Goal: Information Seeking & Learning: Learn about a topic

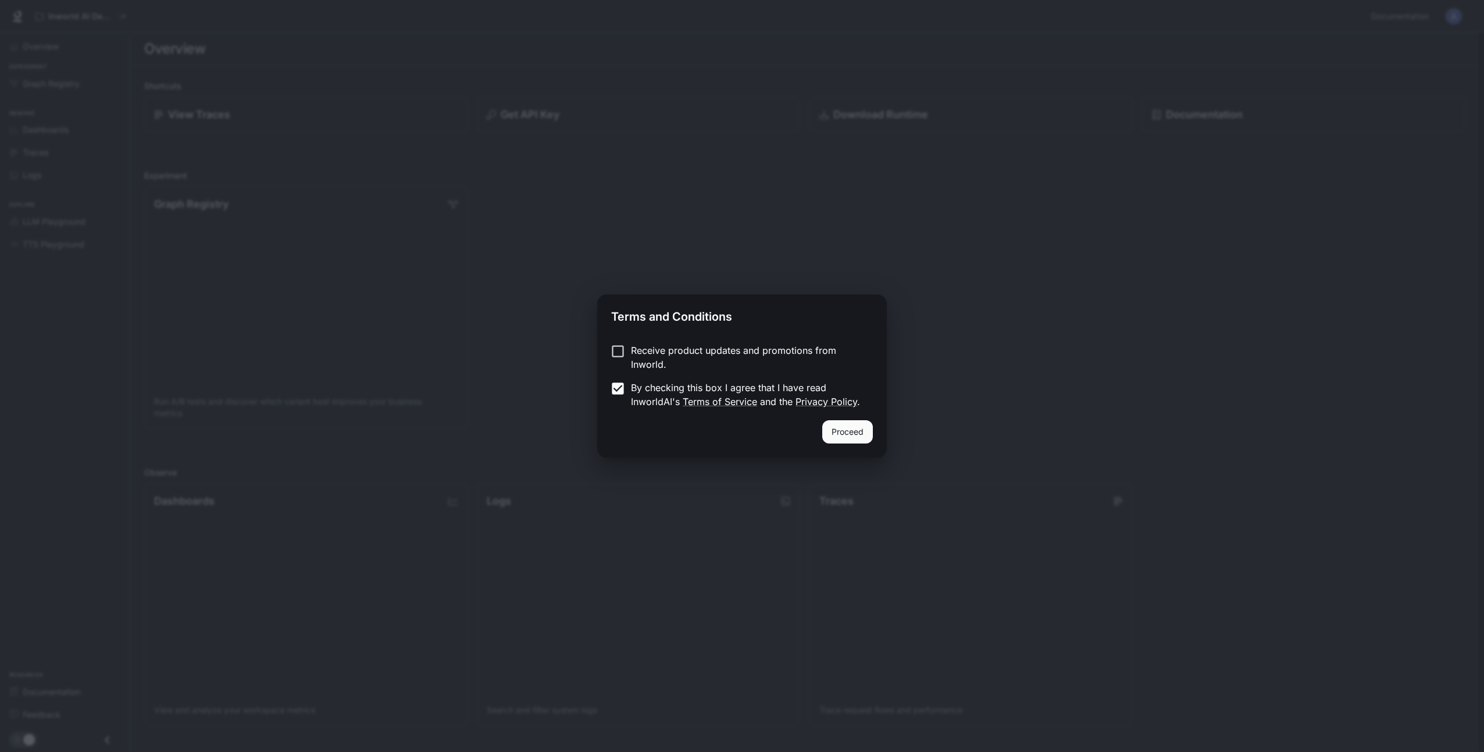
click at [857, 431] on button "Proceed" at bounding box center [847, 431] width 51 height 23
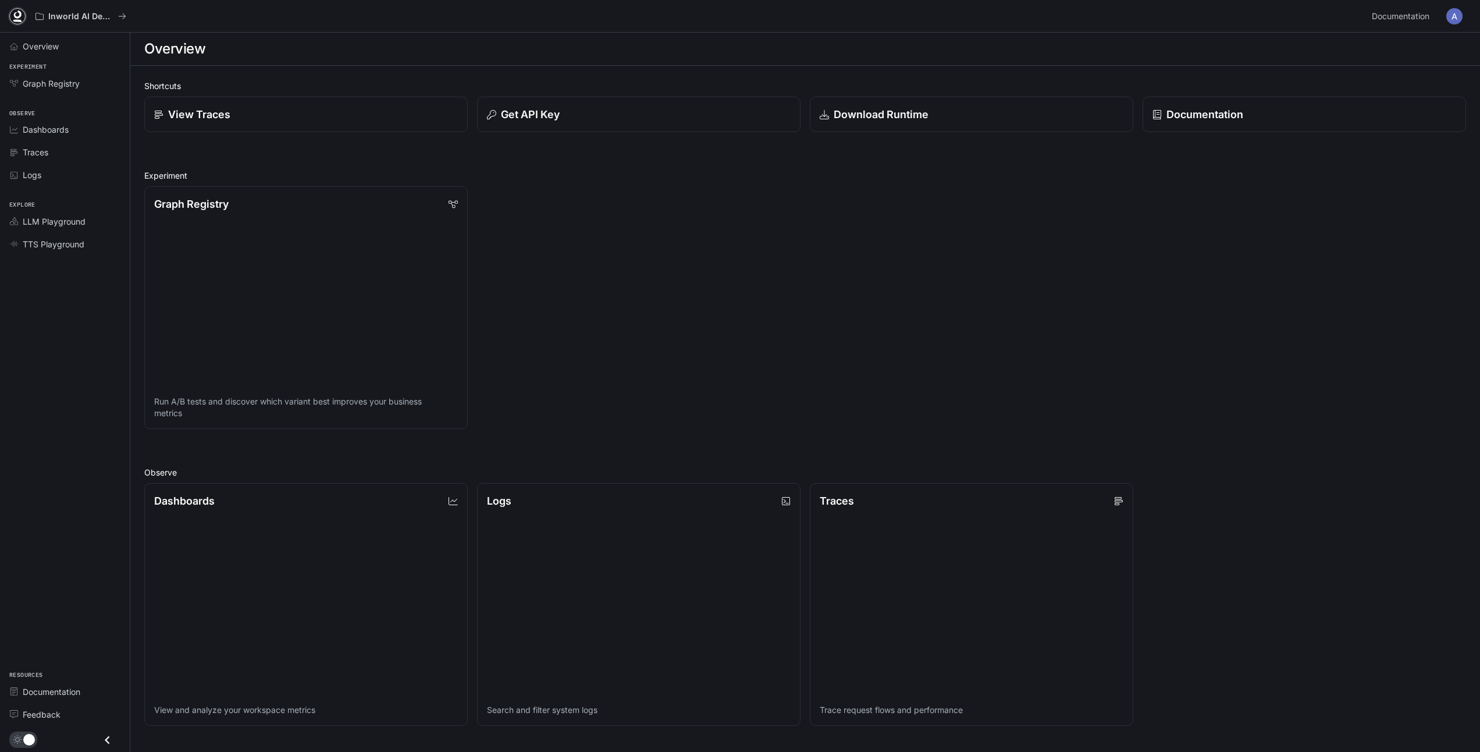
click at [18, 19] on icon at bounding box center [18, 16] width 12 height 12
click at [108, 16] on p "Inworld AI Demos" at bounding box center [80, 17] width 65 height 10
click at [123, 16] on icon "All workspaces" at bounding box center [122, 16] width 8 height 8
click at [108, 743] on icon "Close drawer" at bounding box center [107, 740] width 16 height 16
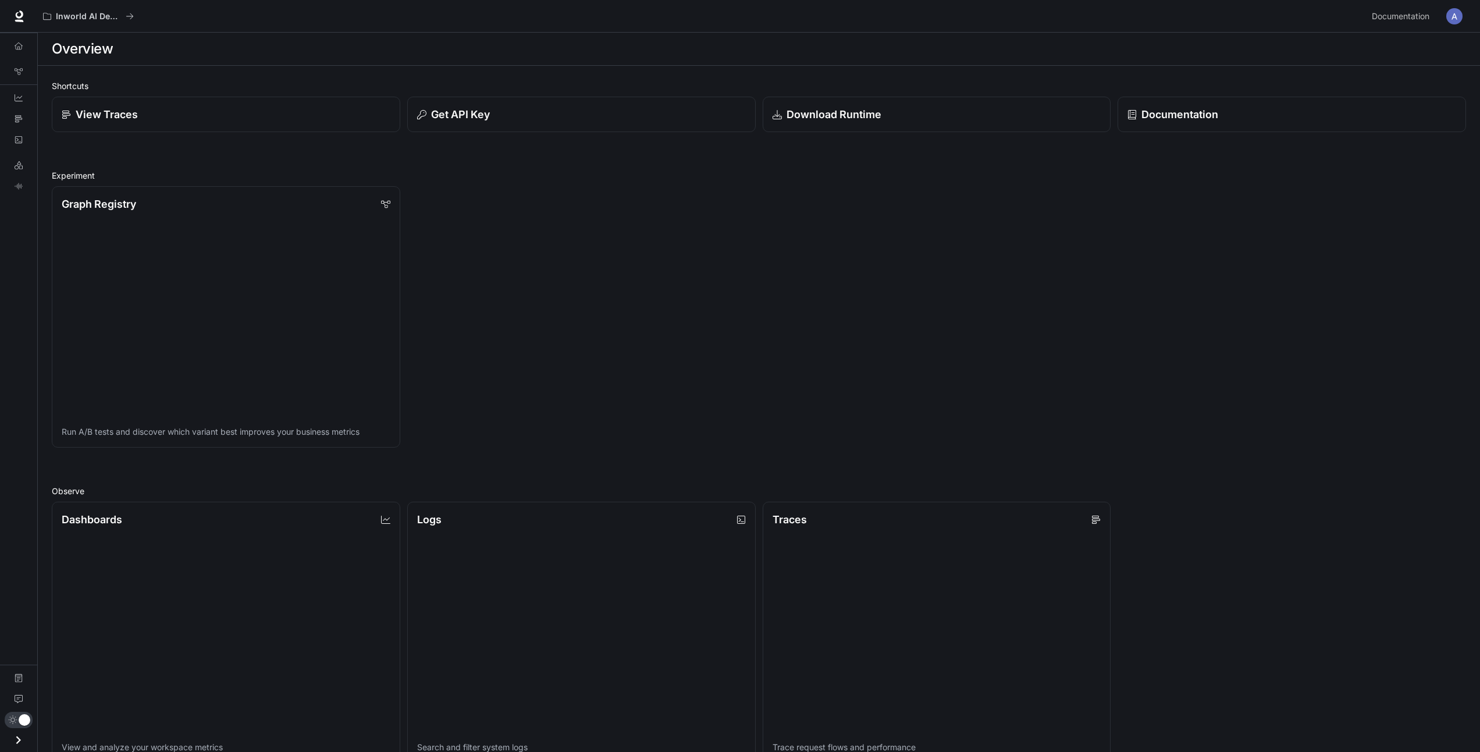
click at [8, 740] on button "Open drawer" at bounding box center [18, 740] width 26 height 24
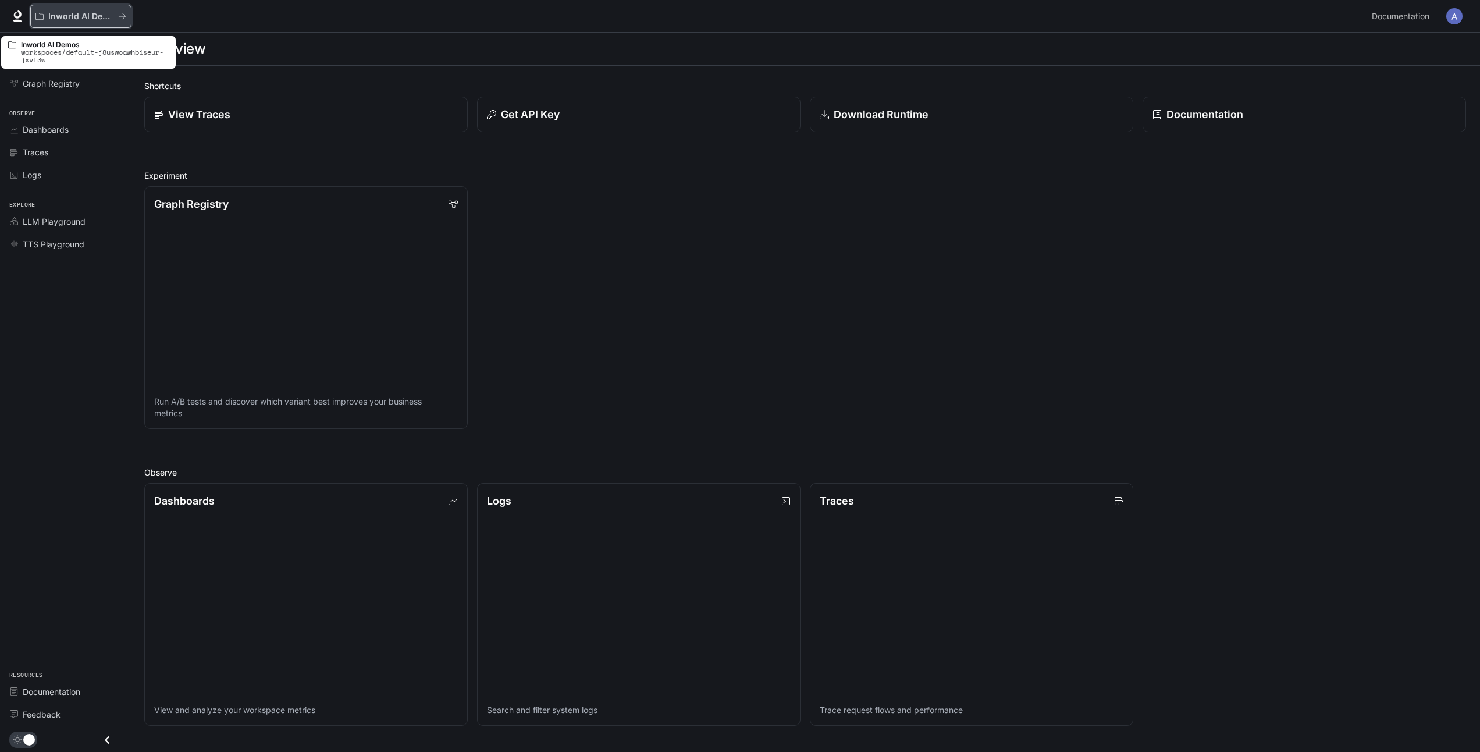
click at [128, 16] on button "Inworld AI Demos" at bounding box center [80, 16] width 101 height 23
click at [18, 19] on icon at bounding box center [18, 16] width 12 height 12
click at [1395, 17] on span "Documentation" at bounding box center [1401, 16] width 58 height 15
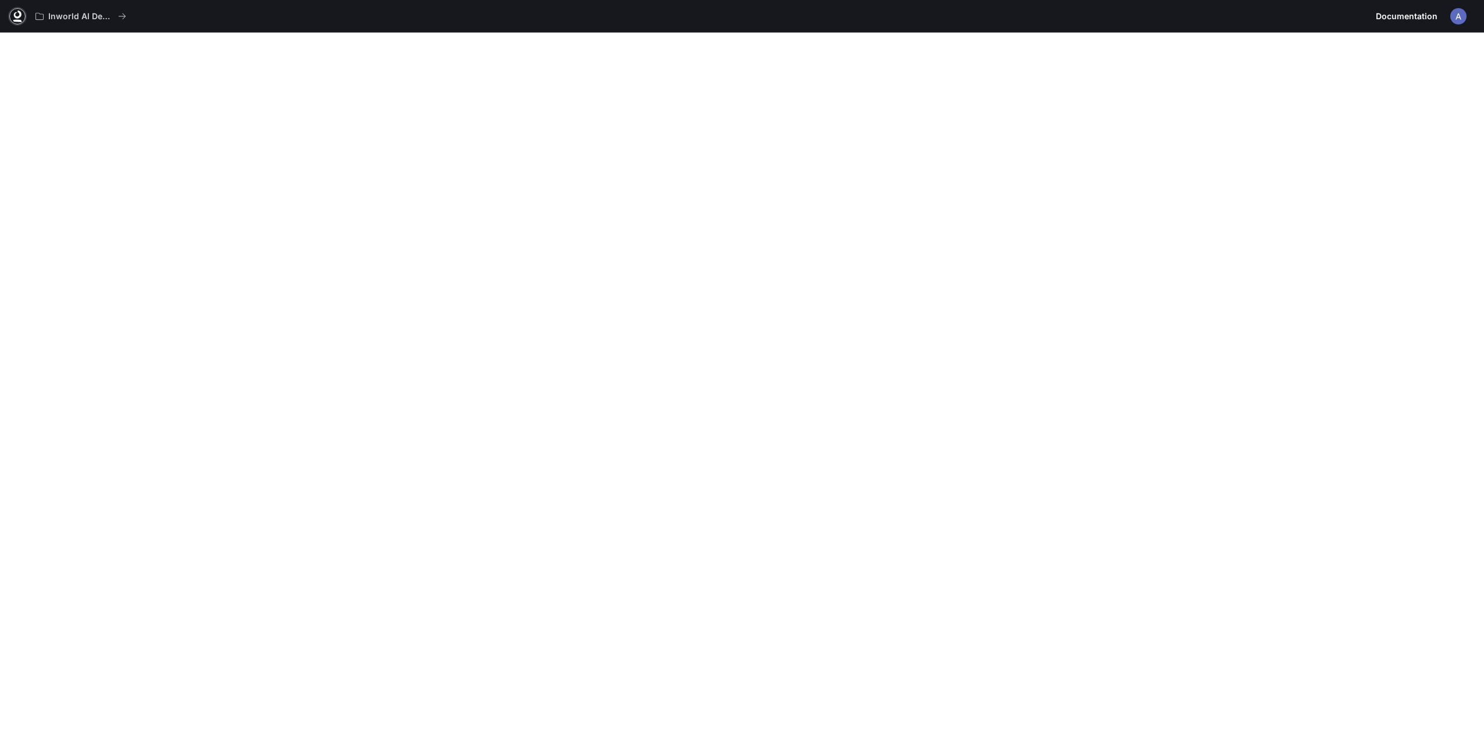
click at [16, 22] on icon at bounding box center [17, 21] width 9 height 2
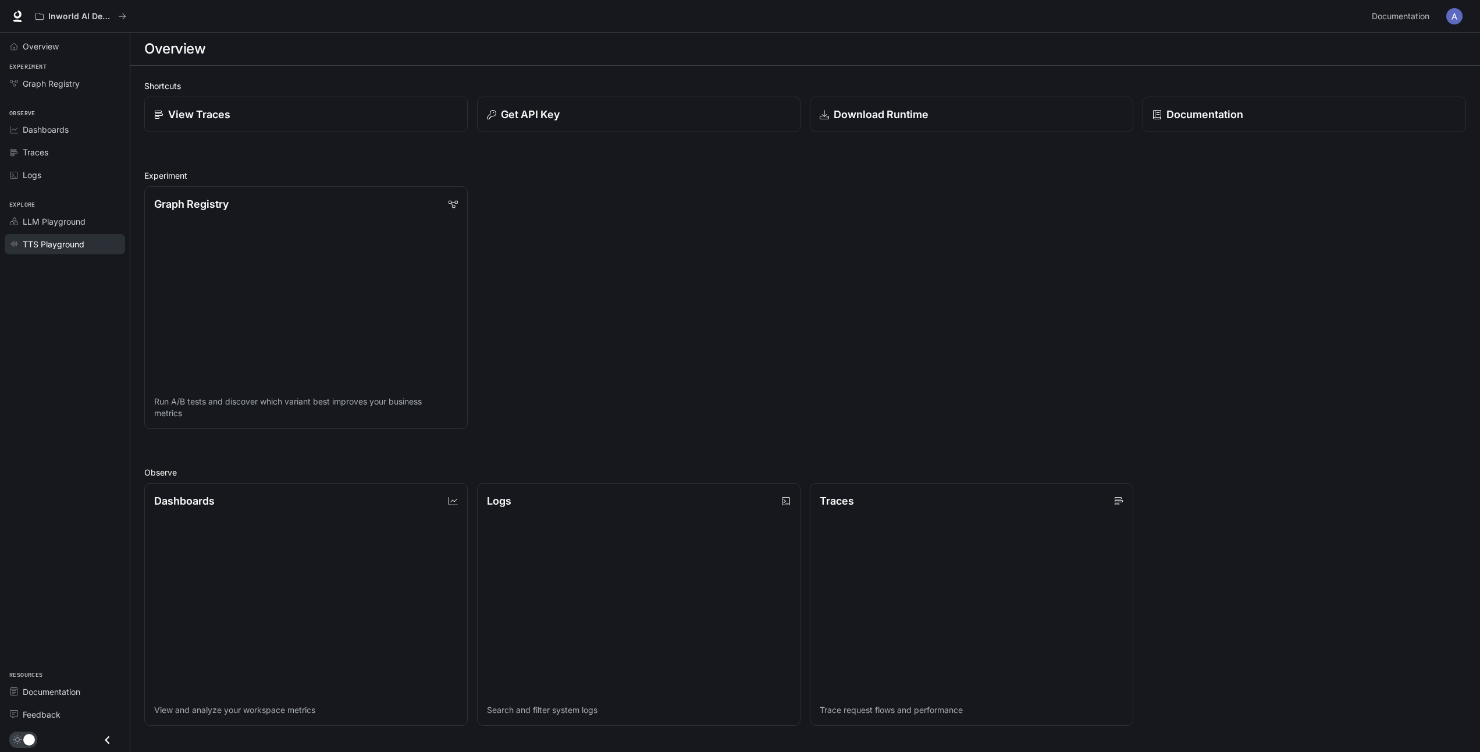
click at [58, 247] on span "TTS Playground" at bounding box center [54, 244] width 62 height 12
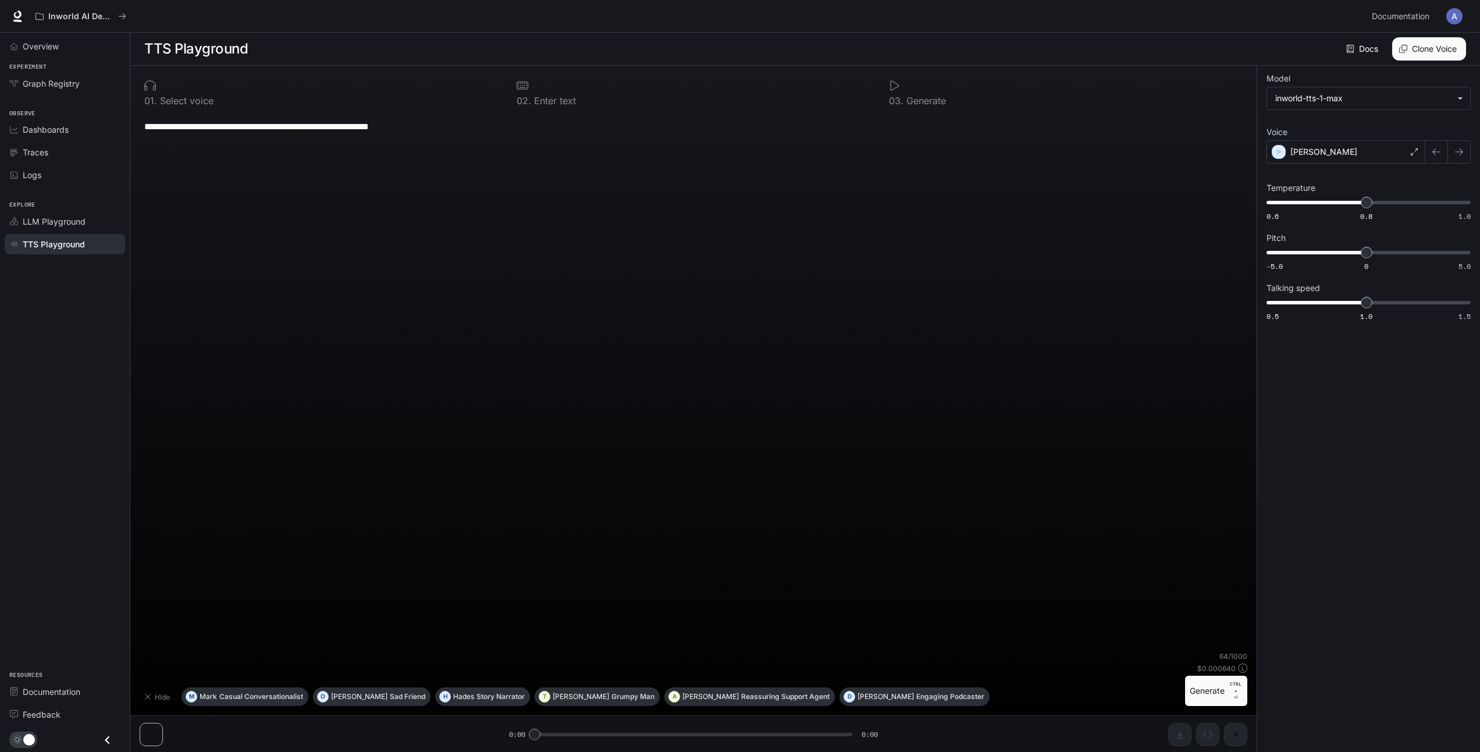
click at [169, 104] on p "Select voice" at bounding box center [185, 100] width 56 height 9
click at [189, 98] on p "Select voice" at bounding box center [185, 100] width 56 height 9
click at [159, 92] on div "0 1 . Select voice" at bounding box center [321, 92] width 363 height 35
drag, startPoint x: 151, startPoint y: 78, endPoint x: 159, endPoint y: 88, distance: 12.9
click at [158, 87] on div "0 1 . Select voice" at bounding box center [321, 92] width 363 height 35
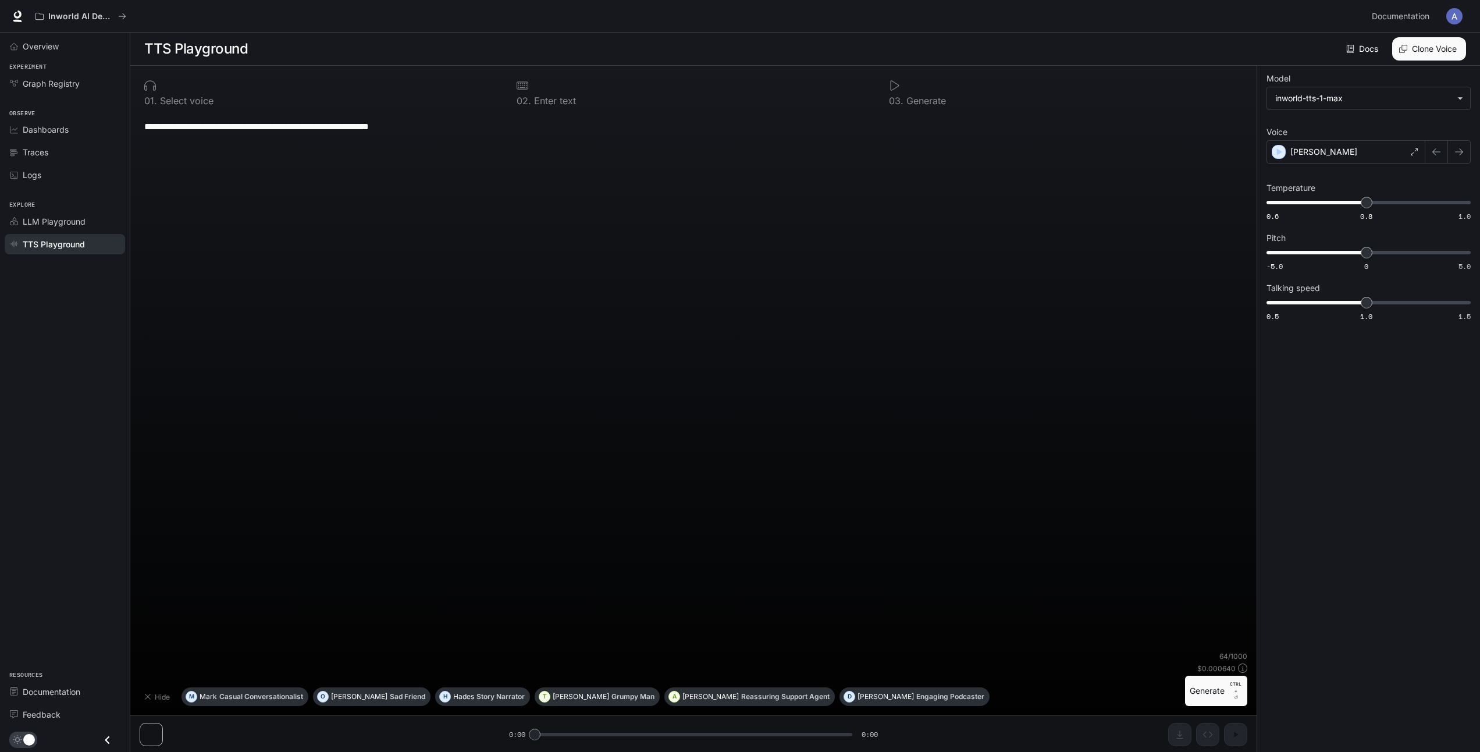
click at [200, 123] on textarea "**********" at bounding box center [693, 126] width 1098 height 13
click at [1449, 102] on body "**********" at bounding box center [742, 376] width 1484 height 752
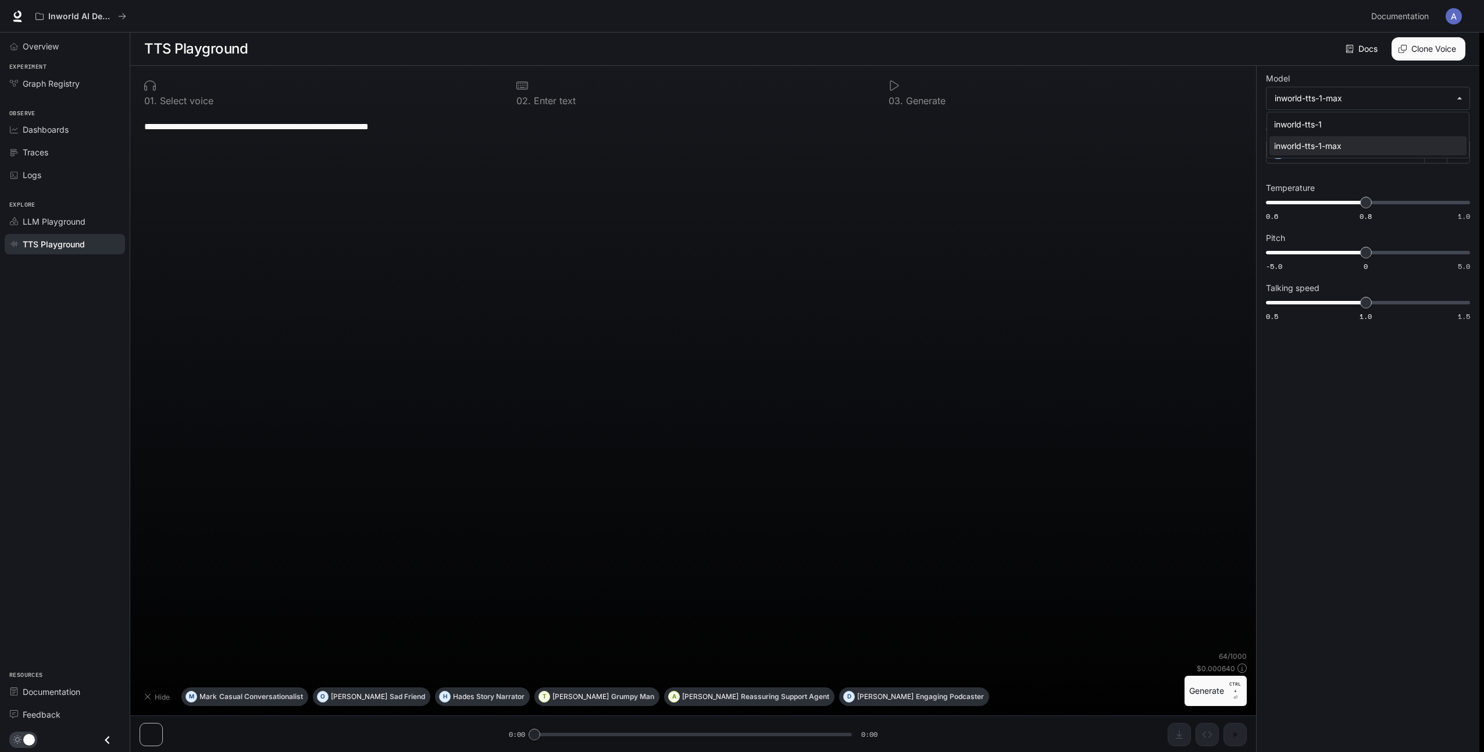
click at [934, 339] on div at bounding box center [742, 376] width 1484 height 752
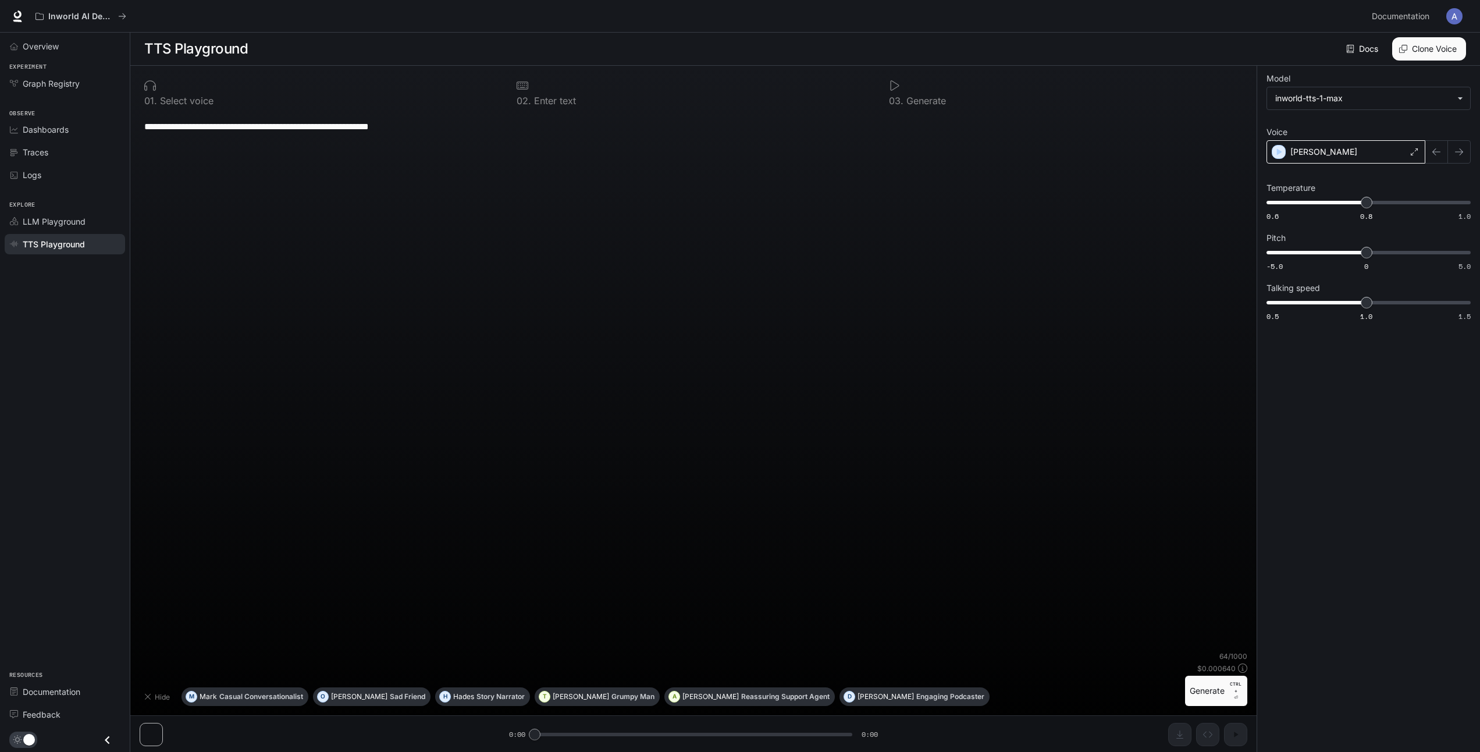
click at [1363, 142] on div "[PERSON_NAME]" at bounding box center [1345, 151] width 159 height 23
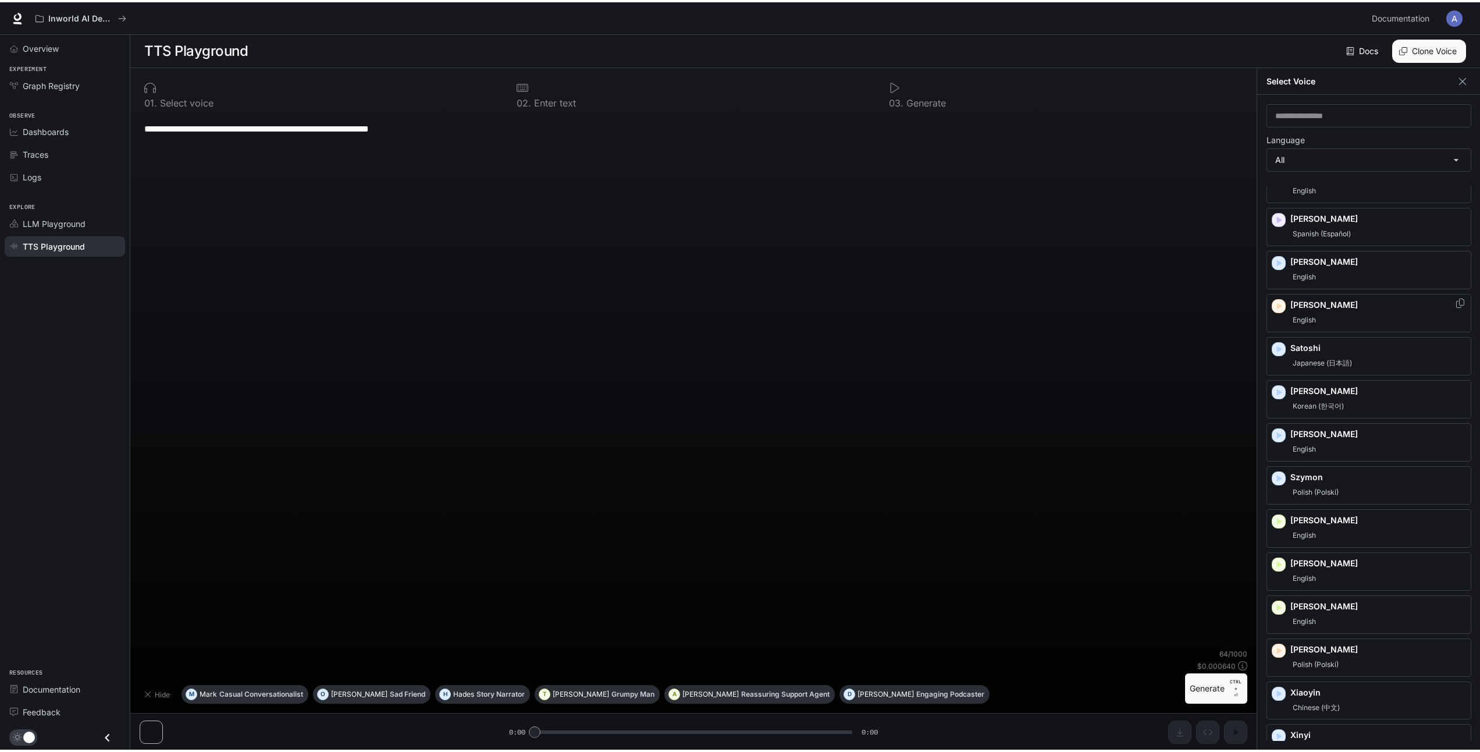
scroll to position [1608, 0]
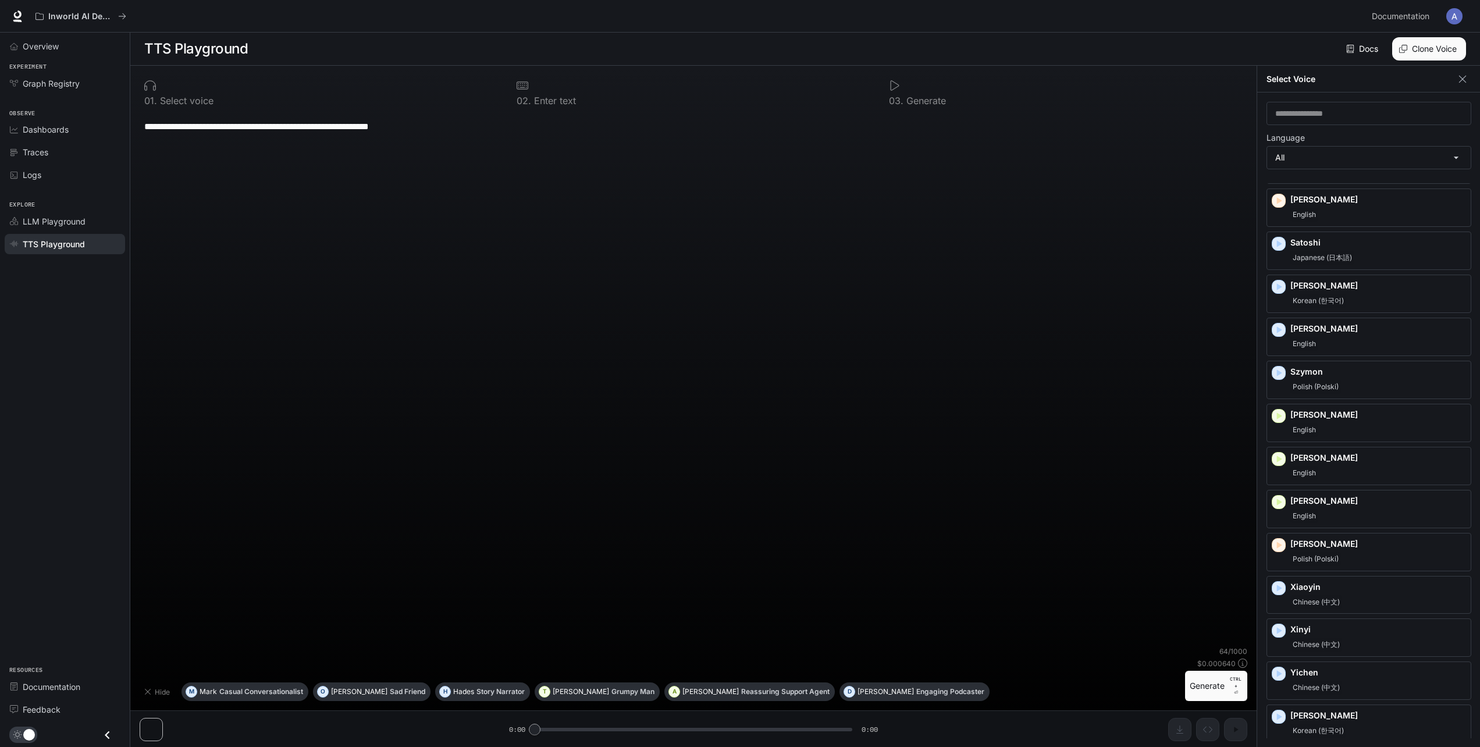
click at [1144, 369] on div "**********" at bounding box center [694, 379] width 1108 height 534
click at [1466, 80] on icon "button" at bounding box center [1463, 79] width 12 height 12
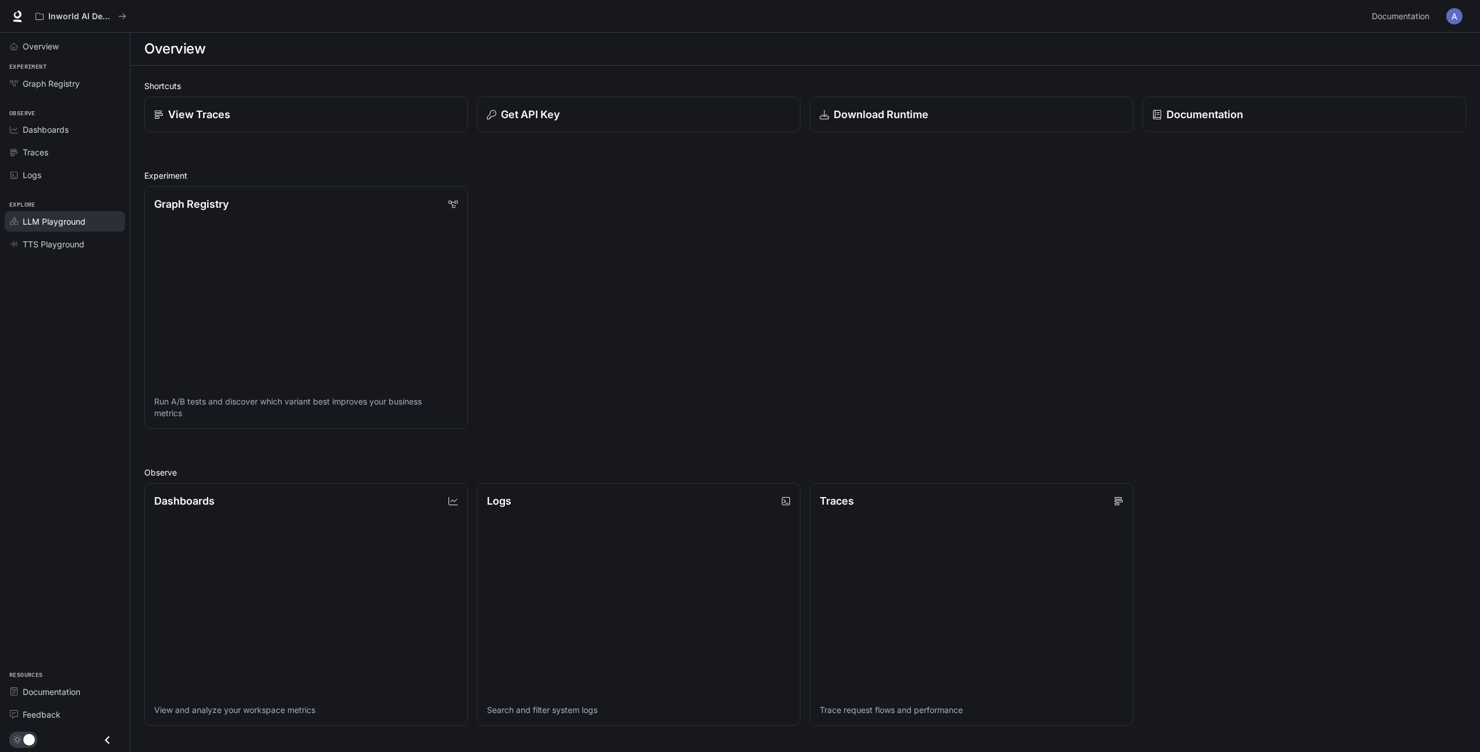
click at [67, 220] on span "LLM Playground" at bounding box center [54, 221] width 63 height 12
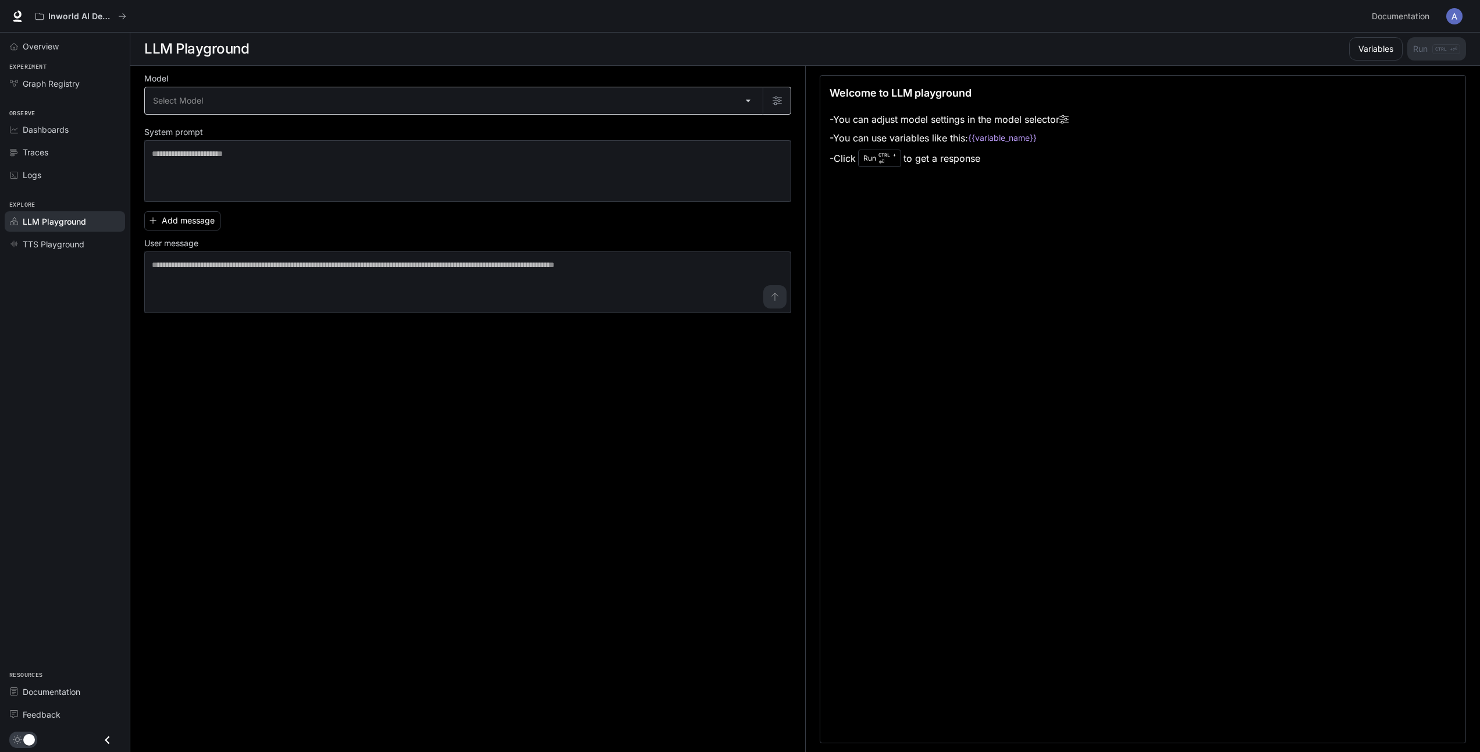
click at [708, 95] on body "Skip to main content Inworld AI Demos Documentation Documentation Portal Overvi…" at bounding box center [740, 376] width 1480 height 752
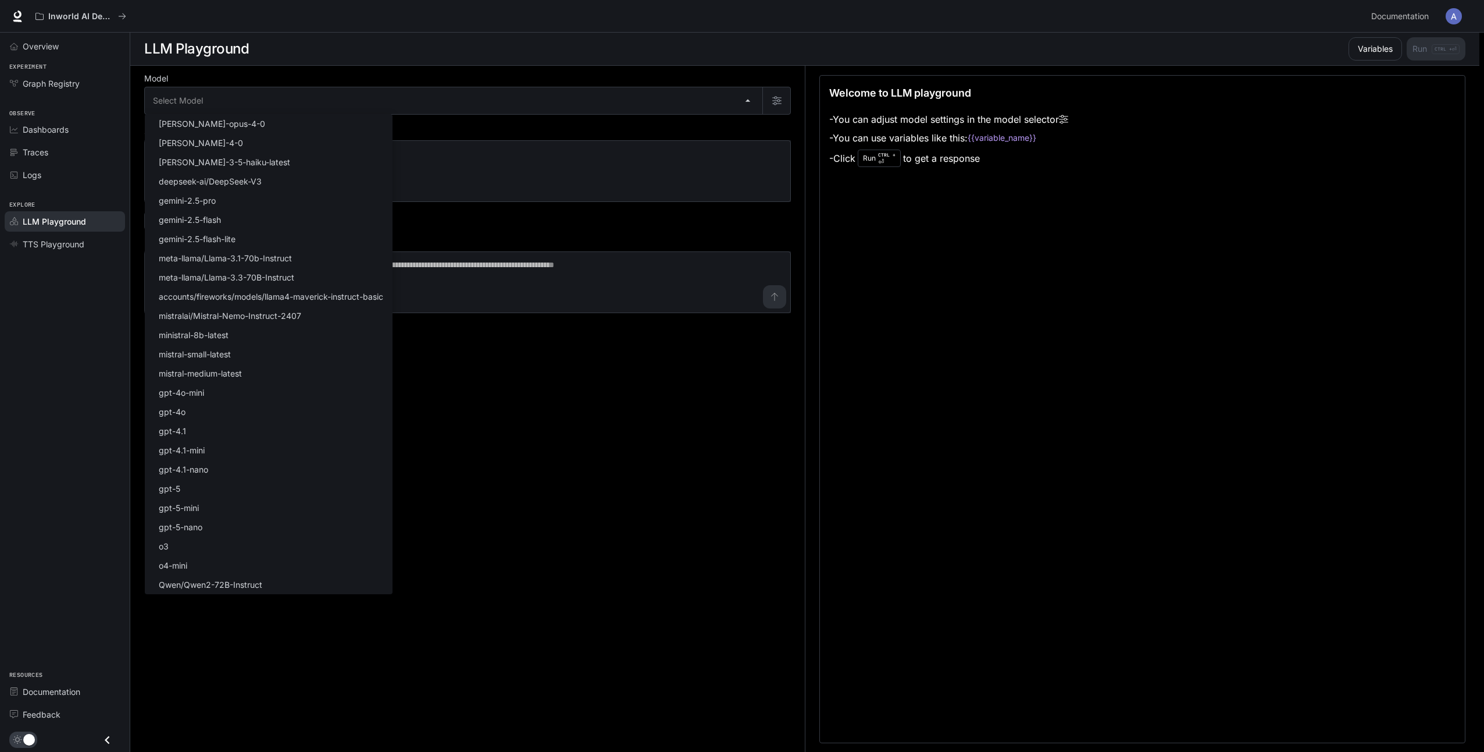
click at [624, 483] on div at bounding box center [742, 376] width 1484 height 752
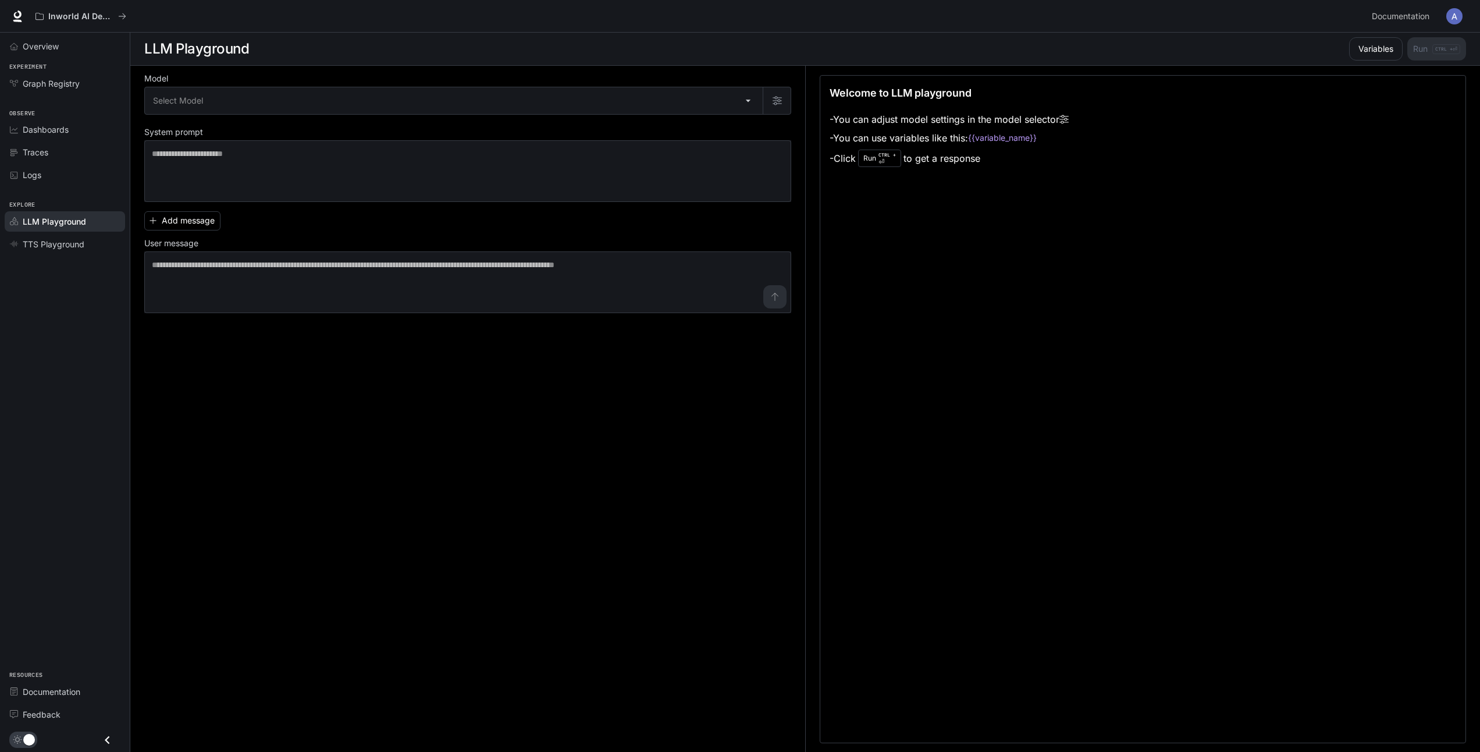
click at [1458, 16] on img "button" at bounding box center [1454, 16] width 16 height 16
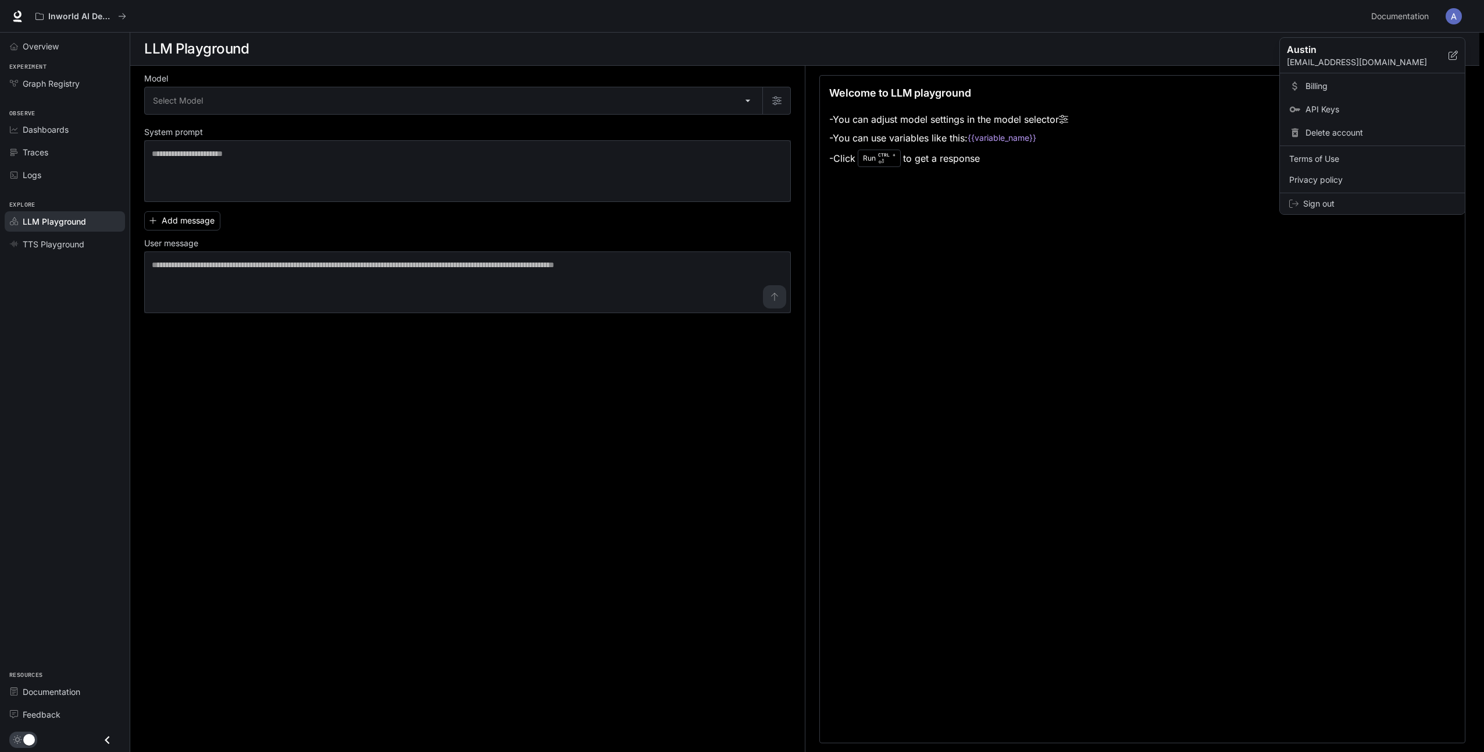
click at [1319, 203] on span "Sign out" at bounding box center [1380, 204] width 152 height 12
